Goal: Information Seeking & Learning: Learn about a topic

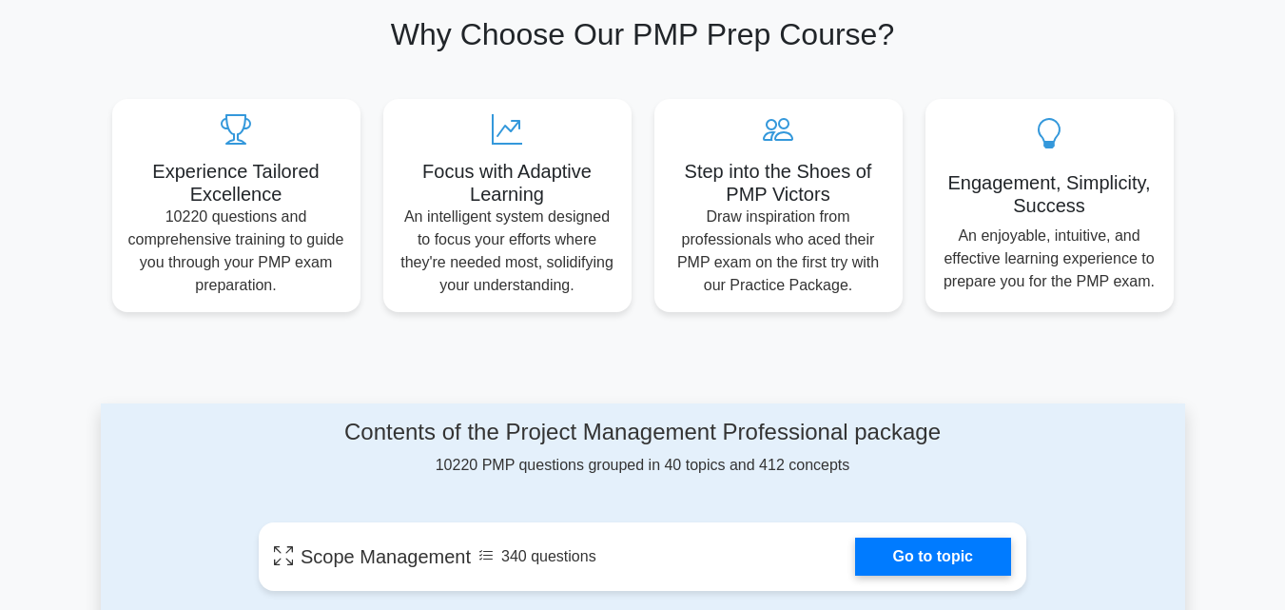
scroll to position [856, 0]
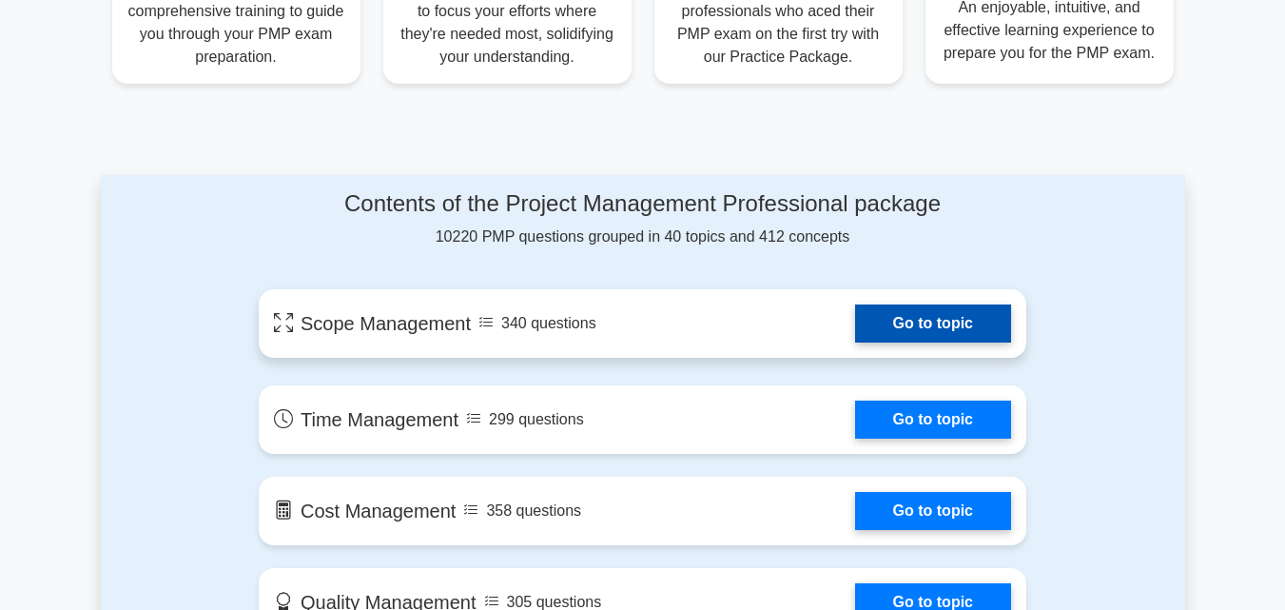
click at [932, 326] on link "Go to topic" at bounding box center [933, 323] width 156 height 38
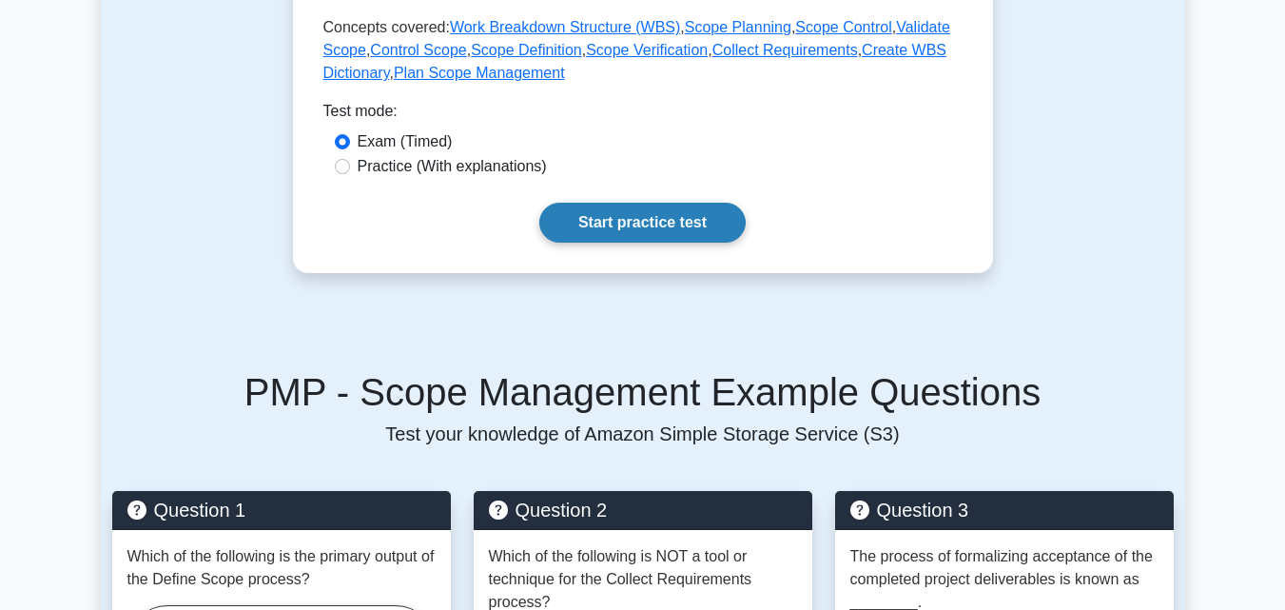
scroll to position [761, 0]
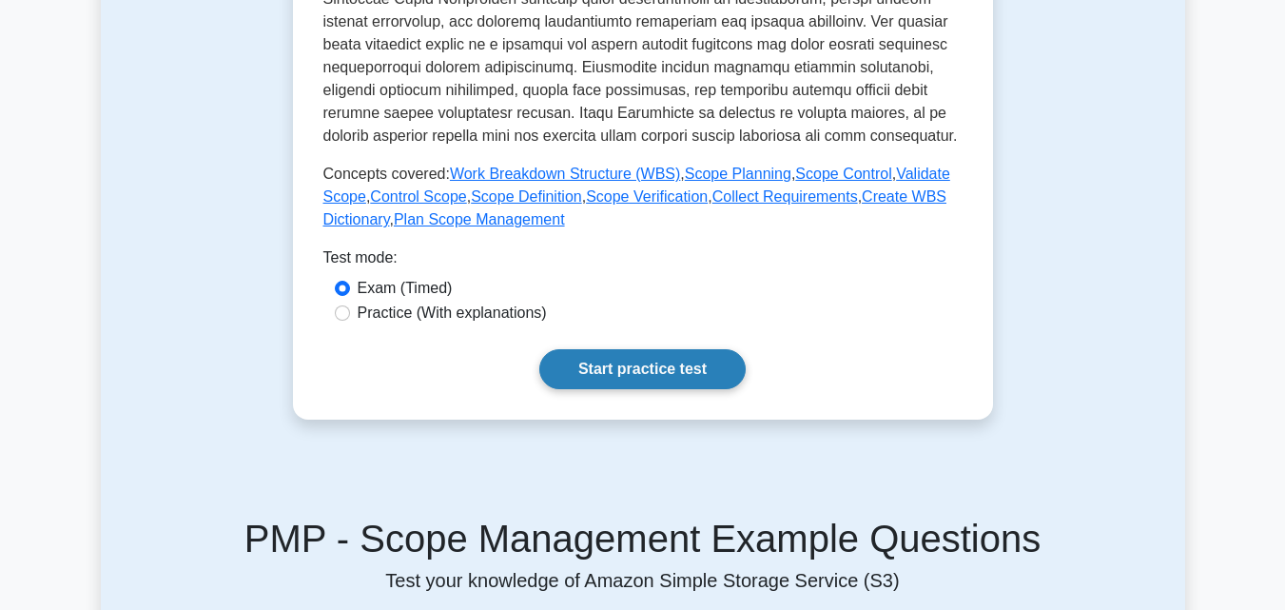
click at [668, 355] on link "Start practice test" at bounding box center [642, 369] width 206 height 40
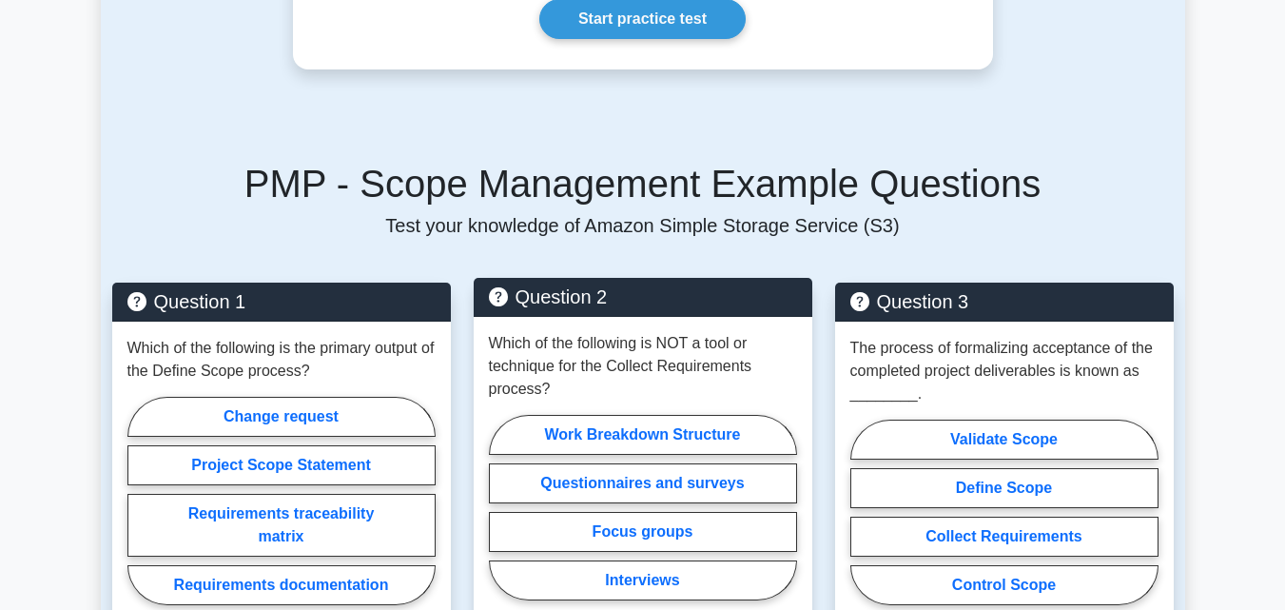
scroll to position [1142, 0]
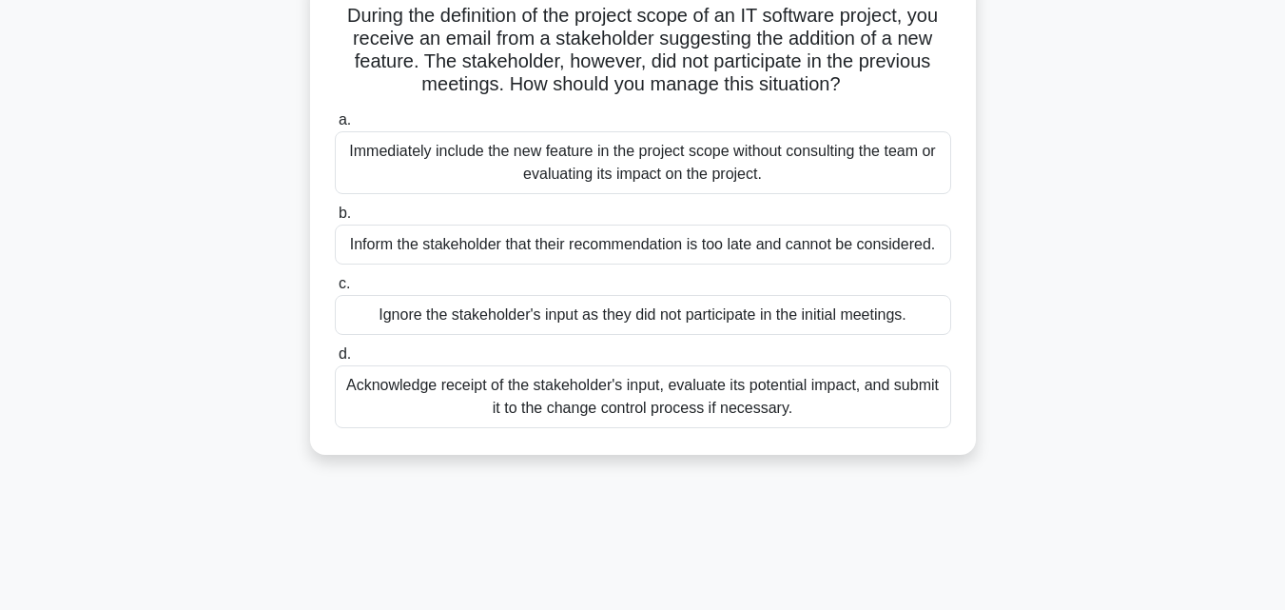
scroll to position [190, 0]
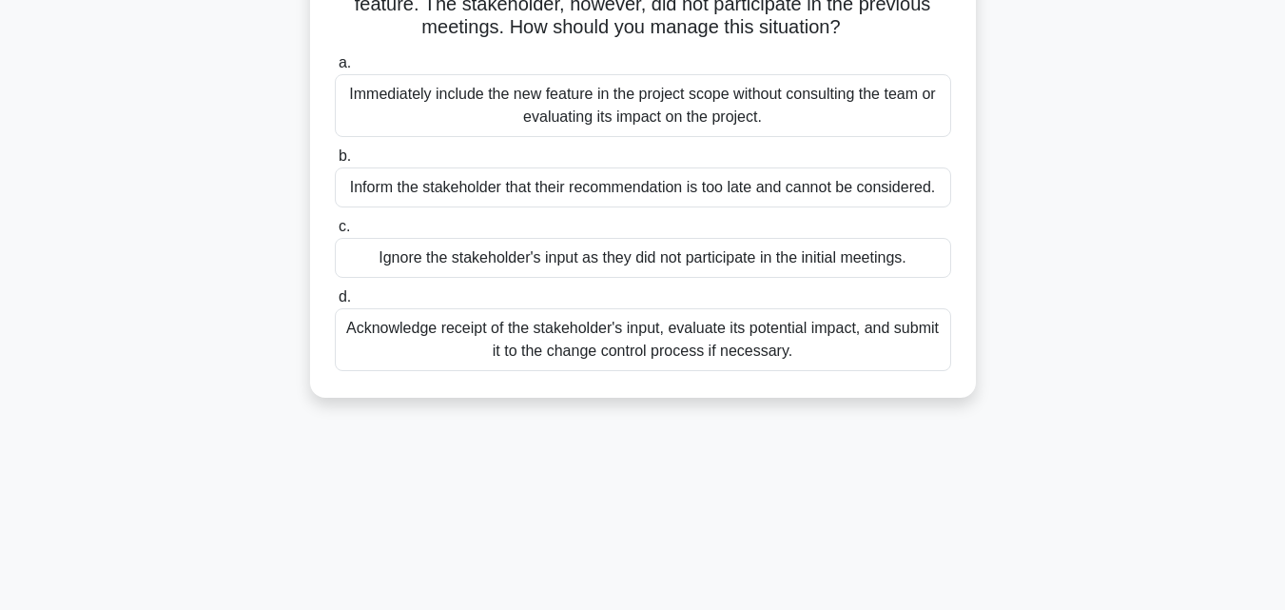
click at [653, 339] on div "Acknowledge receipt of the stakeholder's input, evaluate its potential impact, …" at bounding box center [643, 339] width 617 height 63
click at [335, 304] on input "d. Acknowledge receipt of the stakeholder's input, evaluate its potential impac…" at bounding box center [335, 297] width 0 height 12
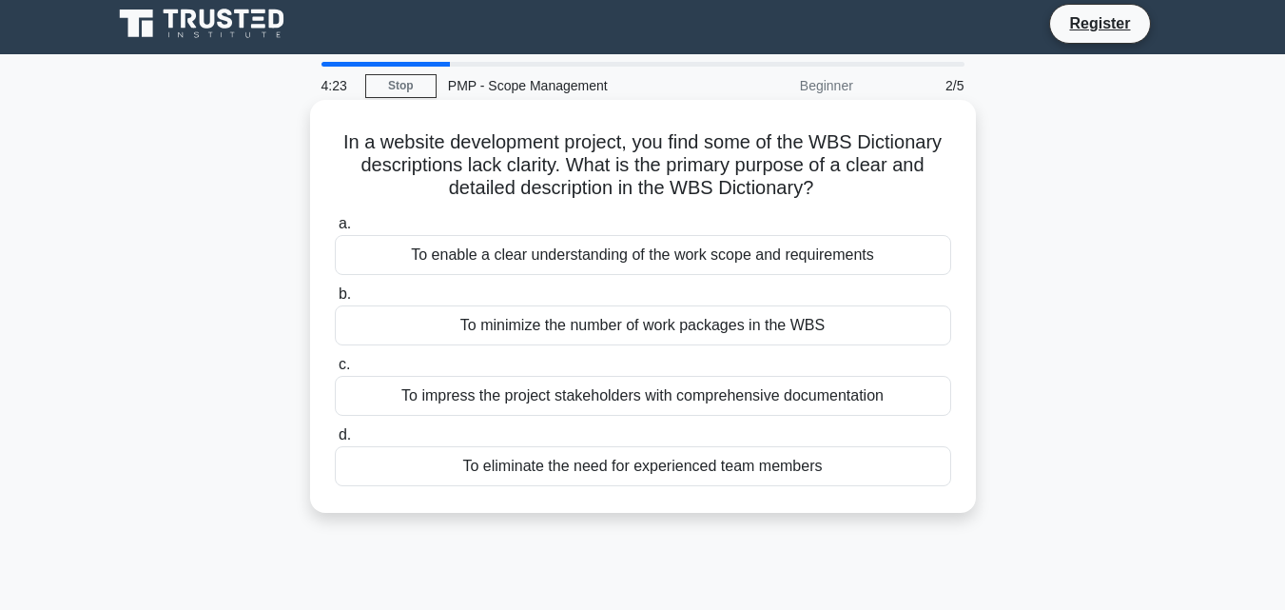
scroll to position [0, 0]
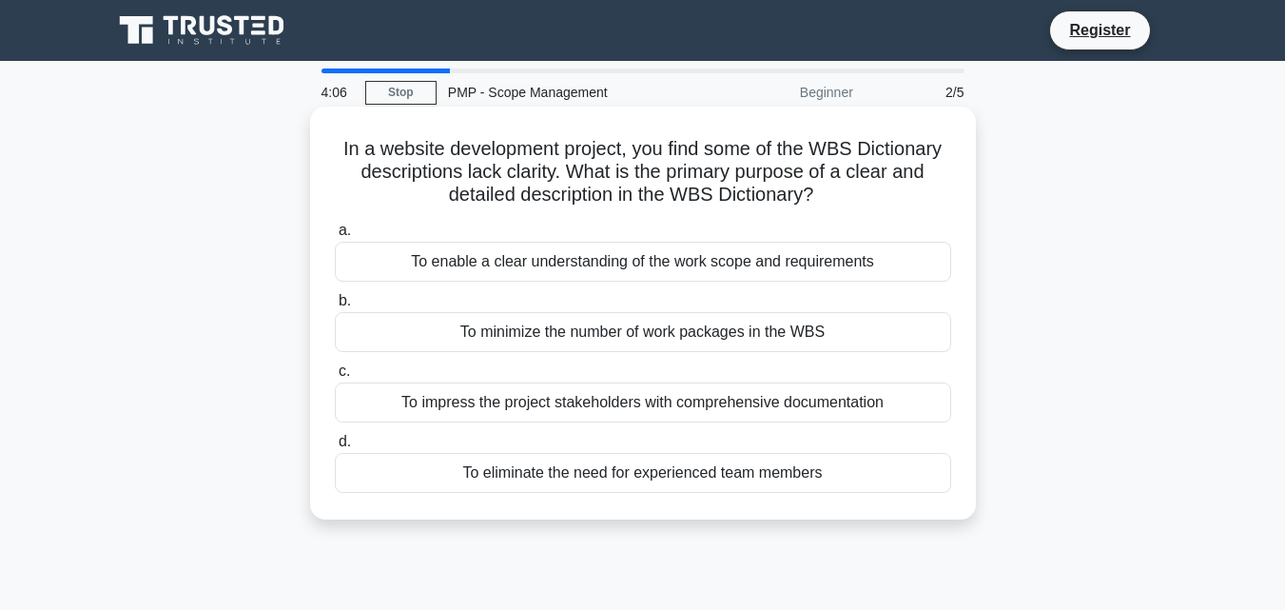
click at [548, 336] on div "To minimize the number of work packages in the WBS" at bounding box center [643, 332] width 617 height 40
click at [335, 307] on input "b. To minimize the number of work packages in the WBS" at bounding box center [335, 301] width 0 height 12
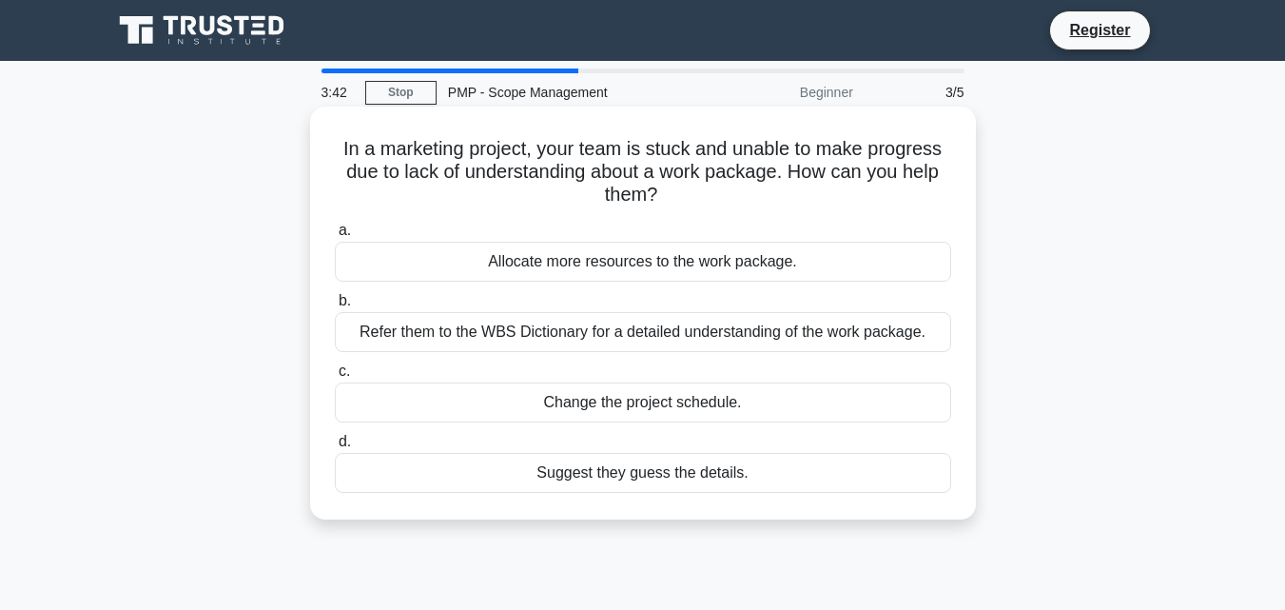
click at [563, 334] on div "Refer them to the WBS Dictionary for a detailed understanding of the work packa…" at bounding box center [643, 332] width 617 height 40
click at [335, 307] on input "b. Refer them to the WBS Dictionary for a detailed understanding of the work pa…" at bounding box center [335, 301] width 0 height 12
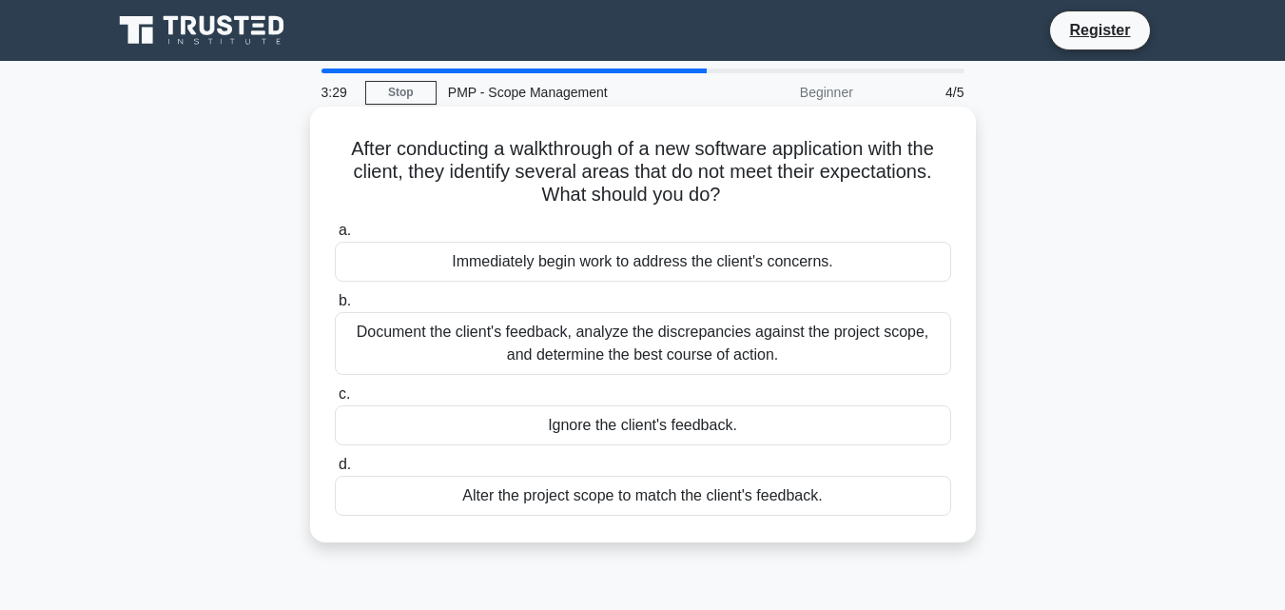
click at [565, 418] on div "Ignore the client's feedback." at bounding box center [643, 425] width 617 height 40
click at [335, 401] on input "c. Ignore the client's feedback." at bounding box center [335, 394] width 0 height 12
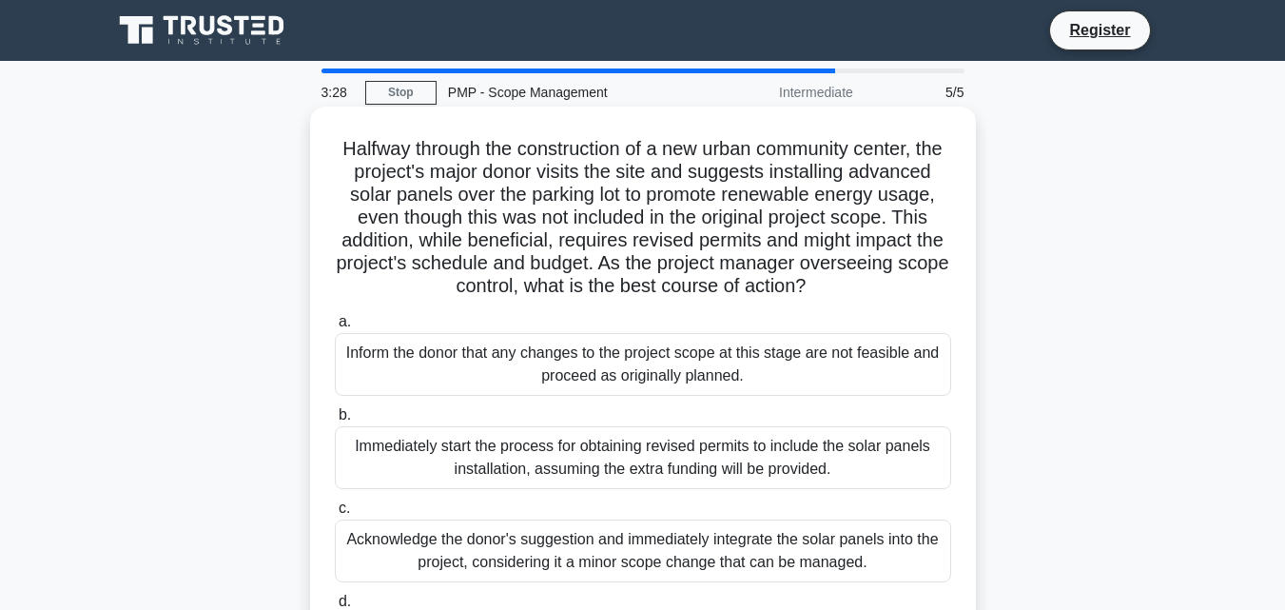
click at [559, 387] on div "Inform the donor that any changes to the project scope at this stage are not fe…" at bounding box center [643, 364] width 617 height 63
click at [335, 328] on input "a. Inform the donor that any changes to the project scope at this stage are not…" at bounding box center [335, 322] width 0 height 12
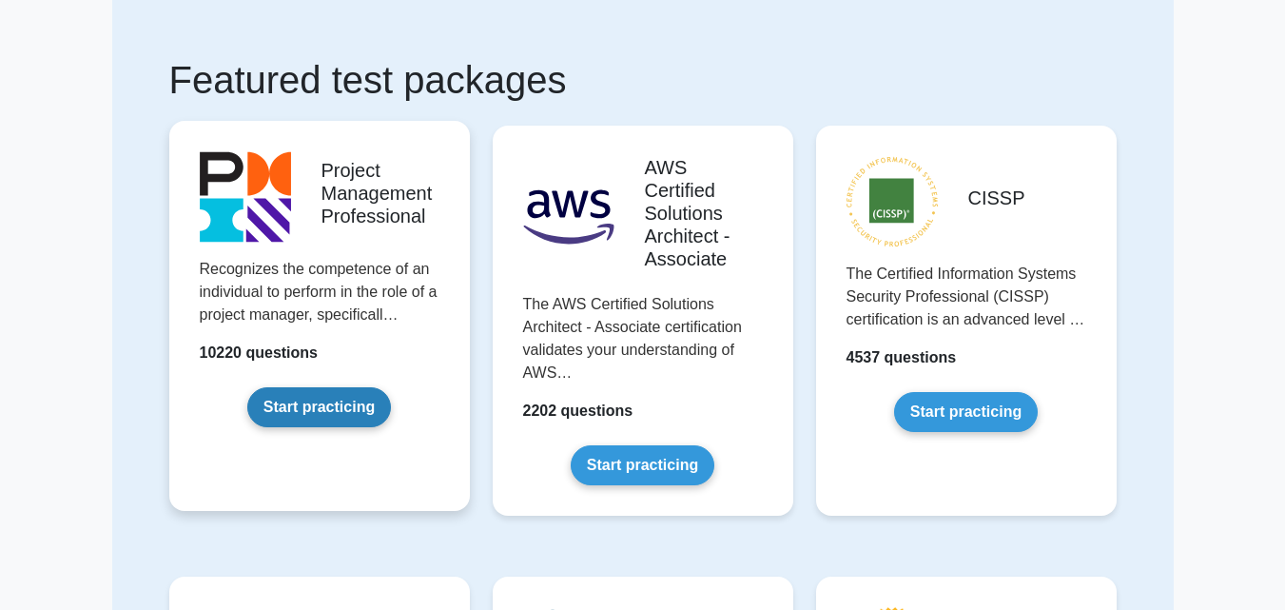
click at [332, 402] on link "Start practicing" at bounding box center [319, 407] width 144 height 40
